Goal: Transaction & Acquisition: Book appointment/travel/reservation

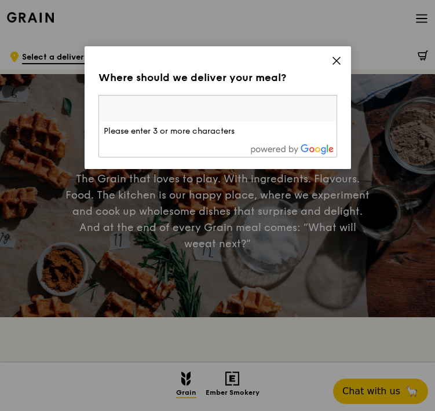
paste input "189554"
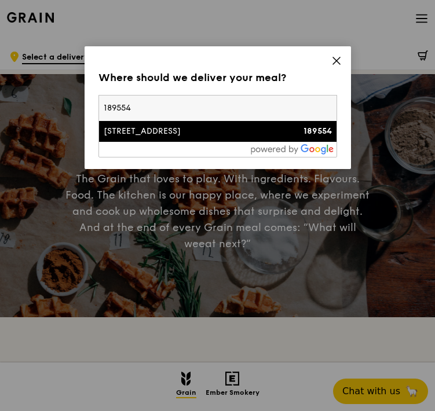
type input "189554"
click at [233, 136] on div "[STREET_ADDRESS]" at bounding box center [189, 132] width 171 height 12
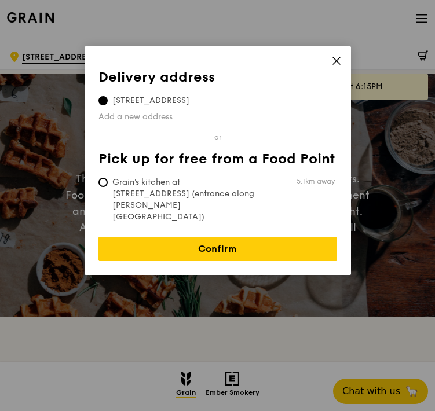
click at [160, 113] on link "Add a new address" at bounding box center [217, 117] width 239 height 12
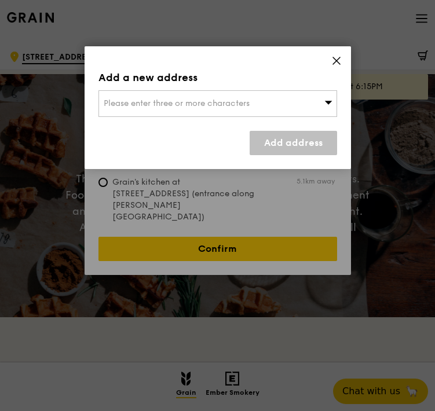
click at [165, 113] on div "Please enter three or more characters" at bounding box center [217, 103] width 239 height 27
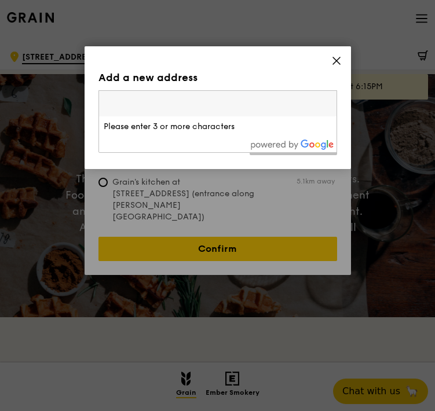
click at [340, 60] on icon at bounding box center [336, 61] width 10 height 10
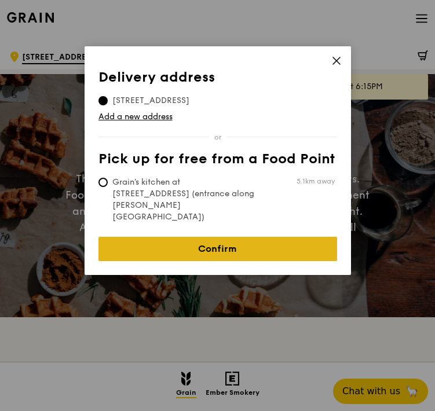
click at [168, 237] on link "Confirm" at bounding box center [217, 249] width 239 height 24
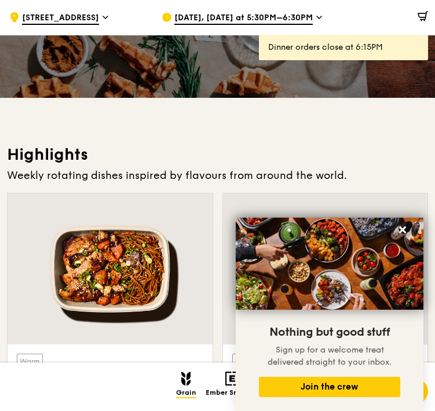
scroll to position [216, 0]
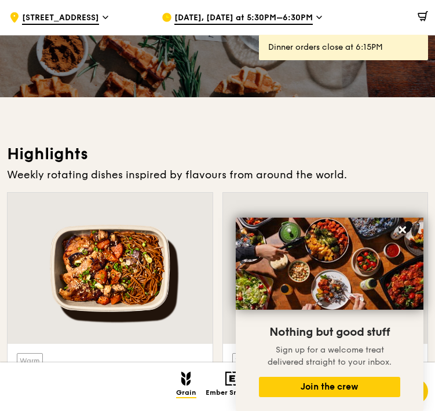
click at [280, 20] on span "[DATE], [DATE] at 5:30PM–6:30PM" at bounding box center [243, 18] width 138 height 13
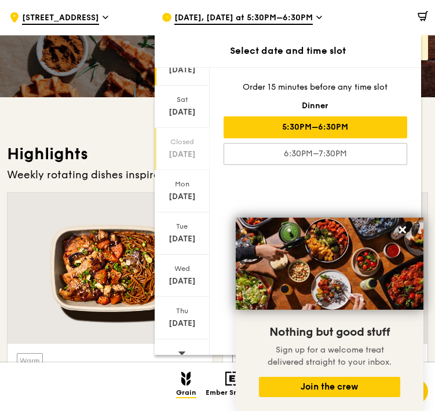
scroll to position [56, 0]
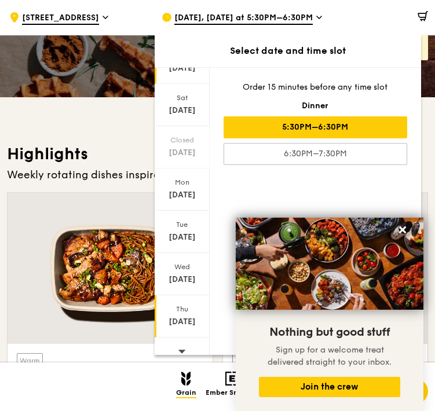
click at [184, 317] on div "[DATE]" at bounding box center [182, 322] width 52 height 12
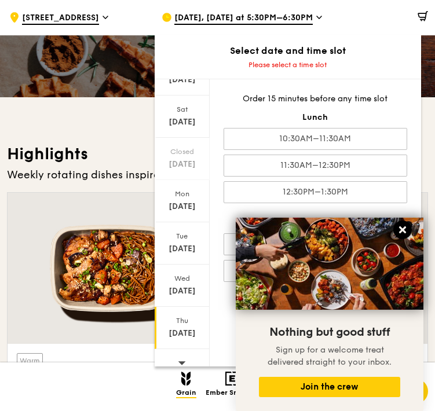
click at [407, 230] on icon at bounding box center [402, 230] width 10 height 10
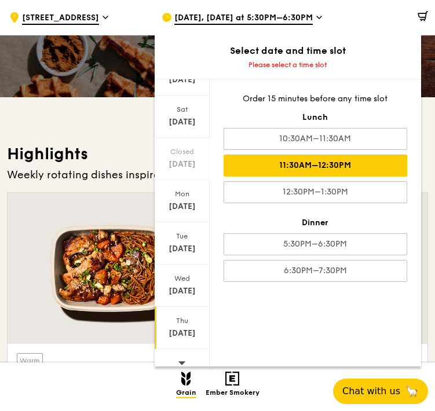
click at [326, 169] on div "11:30AM–12:30PM" at bounding box center [316, 166] width 184 height 22
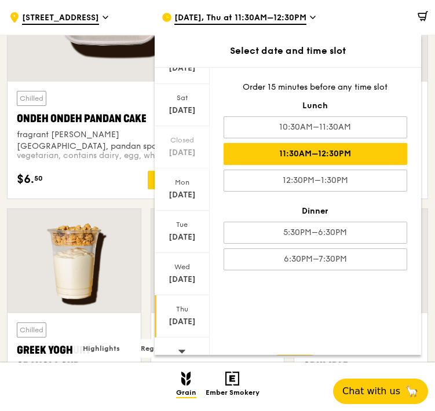
scroll to position [3421, 0]
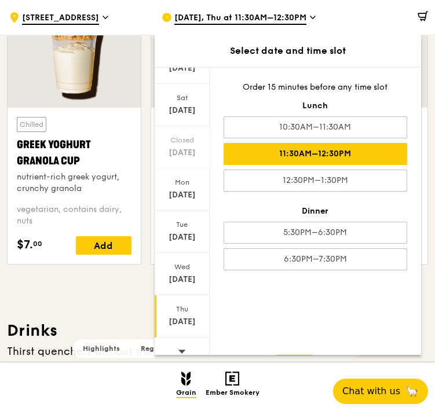
click at [242, 156] on div "11:30AM–12:30PM" at bounding box center [316, 154] width 184 height 22
click at [311, 18] on div "$0.00" at bounding box center [370, 17] width 130 height 35
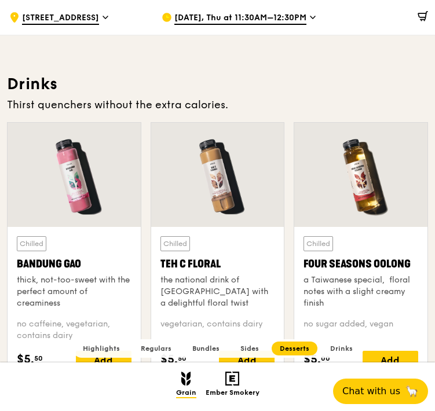
scroll to position [3972, 0]
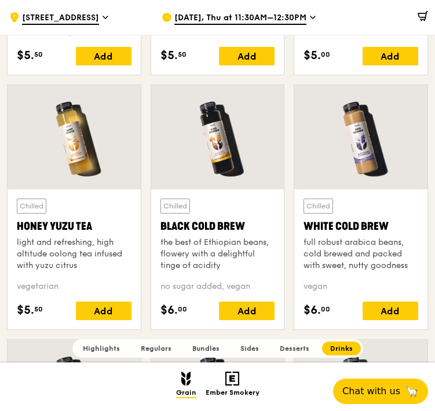
click at [156, 350] on span "Regulars" at bounding box center [156, 349] width 31 height 8
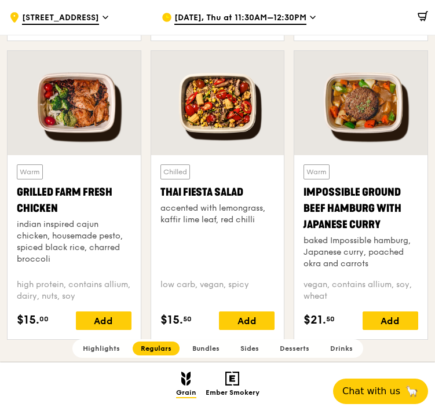
scroll to position [1219, 0]
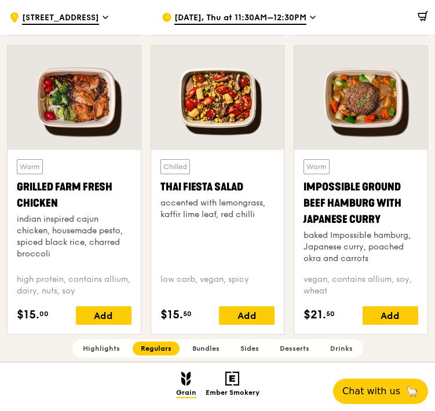
drag, startPoint x: 60, startPoint y: 201, endPoint x: 12, endPoint y: 188, distance: 49.7
click at [12, 188] on div "Warm Grilled Farm Fresh Chicken indian inspired cajun chicken, housemade pesto,…" at bounding box center [74, 242] width 133 height 184
copy div "Grilled Farm Fresh Chicken"
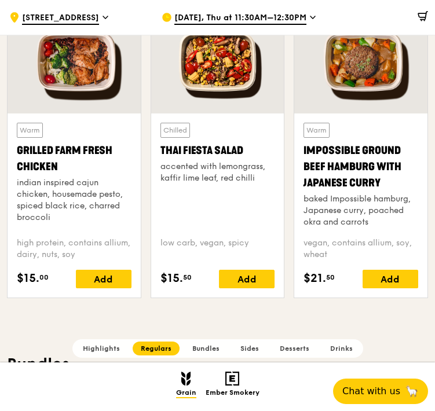
scroll to position [1256, 0]
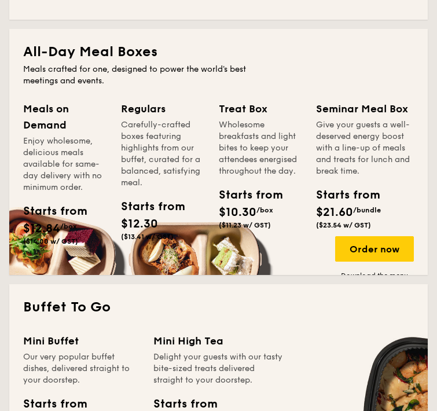
scroll to position [827, 0]
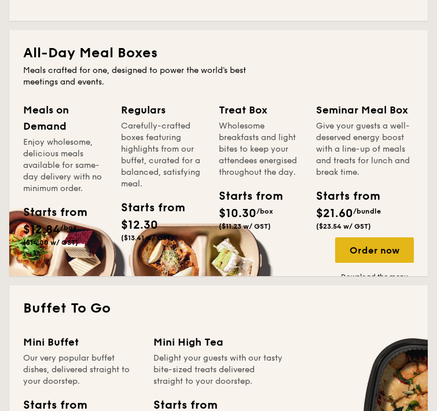
click at [366, 254] on div "Order now" at bounding box center [374, 250] width 79 height 25
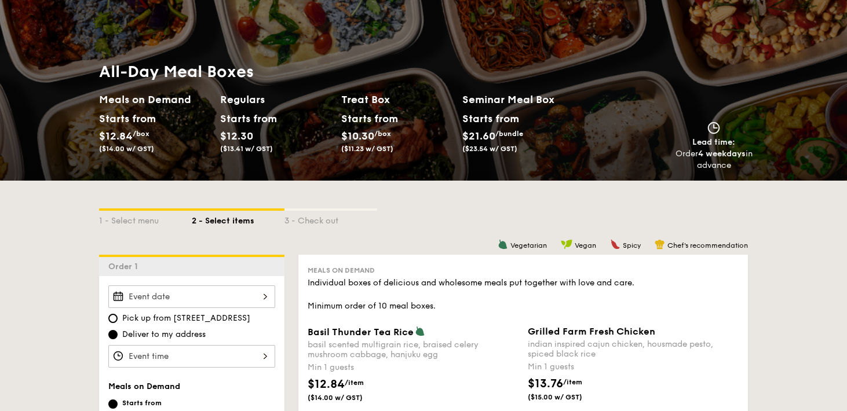
scroll to position [205, 0]
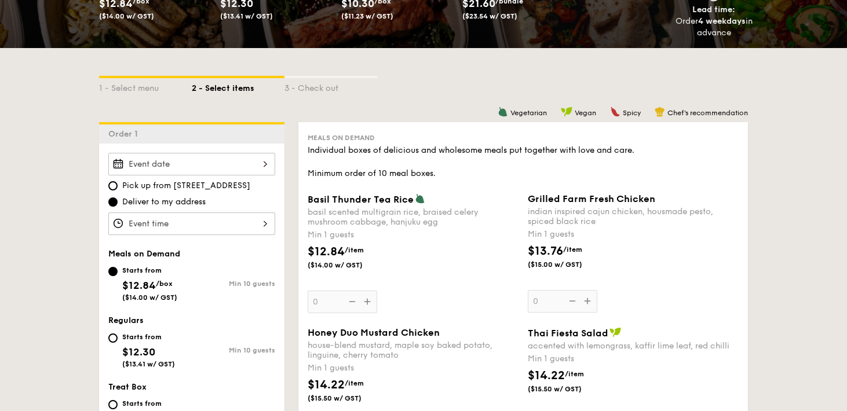
click at [205, 153] on div at bounding box center [191, 164] width 167 height 23
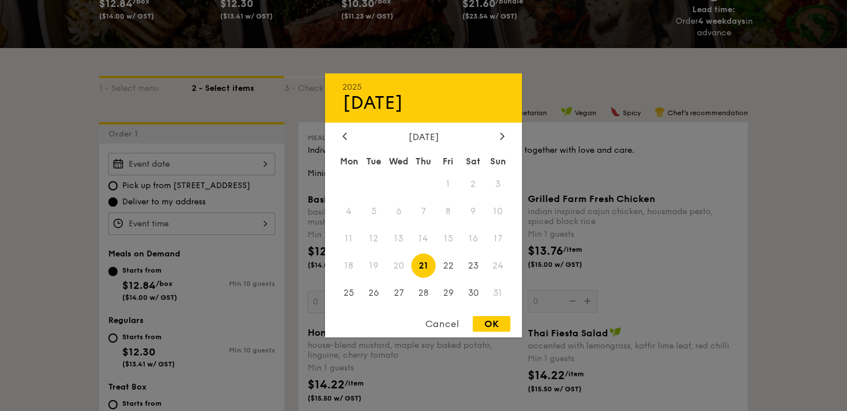
click at [437, 327] on div "OK" at bounding box center [492, 324] width 38 height 16
type input "Aug 21, 2025"
